Goal: Navigation & Orientation: Find specific page/section

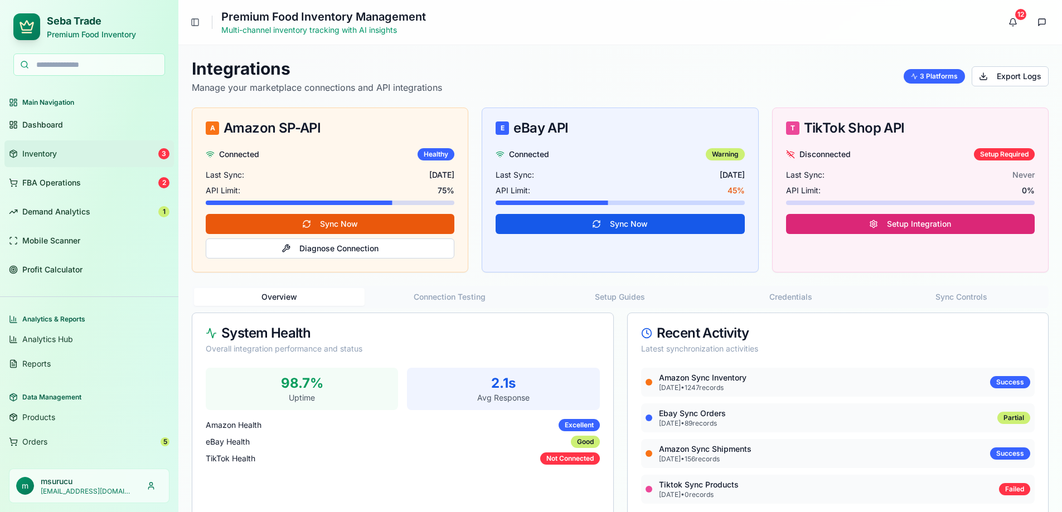
click at [28, 158] on span "Inventory" at bounding box center [39, 153] width 35 height 11
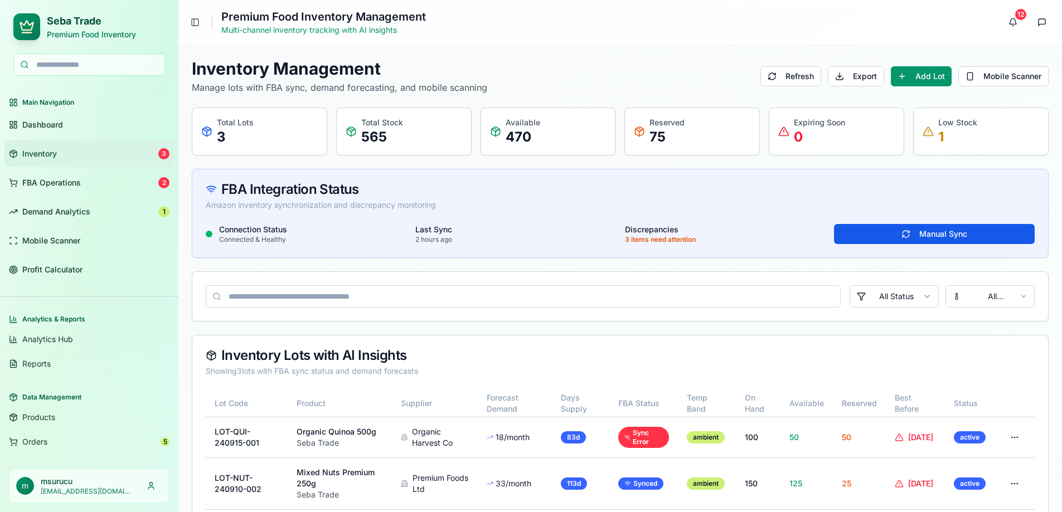
click at [34, 101] on div "Main Navigation" at bounding box center [88, 103] width 169 height 18
click at [25, 101] on div "Main Navigation" at bounding box center [88, 103] width 169 height 18
click at [12, 102] on icon at bounding box center [13, 102] width 9 height 9
click at [41, 128] on span "Dashboard" at bounding box center [42, 124] width 41 height 11
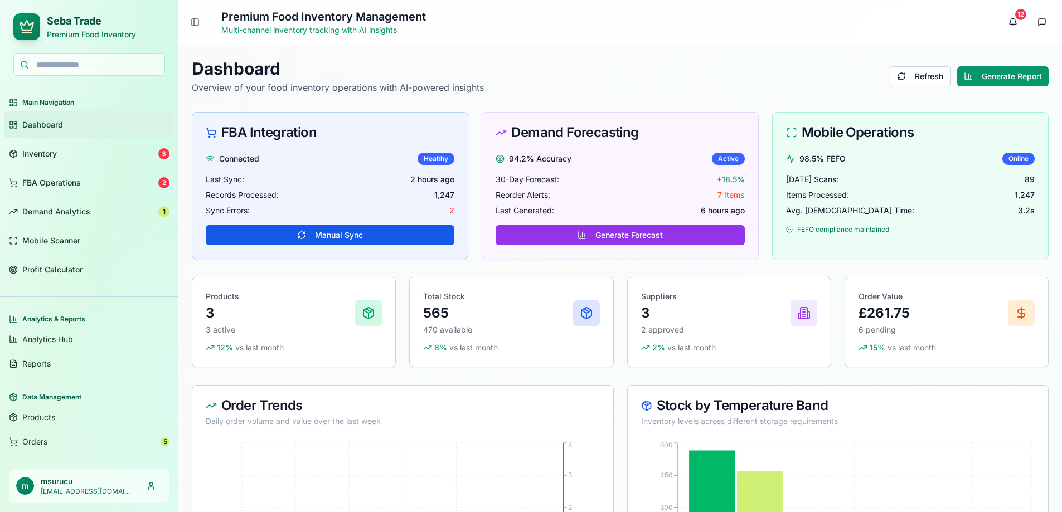
click at [473, 129] on div "FBA Integration Connected Healthy Last Sync: 2 hours ago Records Processed: 1,2…" at bounding box center [620, 185] width 856 height 147
click at [64, 19] on h2 "Seba Trade" at bounding box center [91, 21] width 89 height 16
